Goal: Use online tool/utility

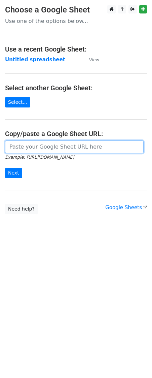
click at [69, 143] on input "url" at bounding box center [74, 147] width 139 height 13
paste input "https://docs.google.com/spreadsheets/d/1HHTosMQj-E1AVfIGsclWZVRF8Daisv1glGlT-9V…"
type input "https://docs.google.com/spreadsheets/d/1HHTosMQj-E1AVfIGsclWZVRF8Daisv1glGlT-9V…"
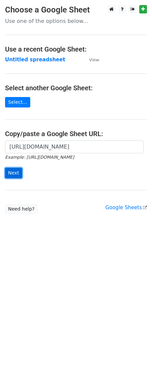
scroll to position [0, 0]
click at [8, 177] on input "Next" at bounding box center [13, 173] width 17 height 10
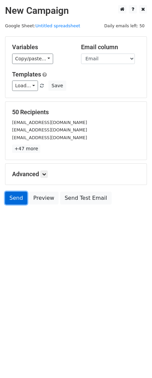
click at [16, 200] on link "Send" at bounding box center [16, 198] width 22 height 13
